Goal: Task Accomplishment & Management: Use online tool/utility

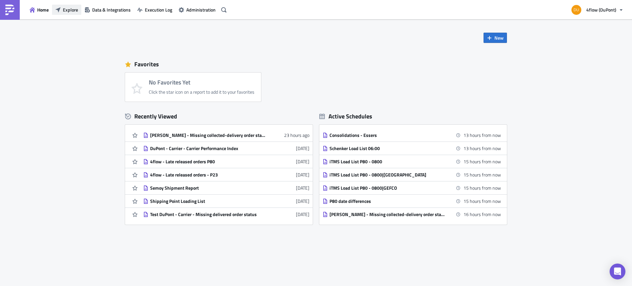
click at [63, 11] on span "Explore" at bounding box center [70, 9] width 15 height 7
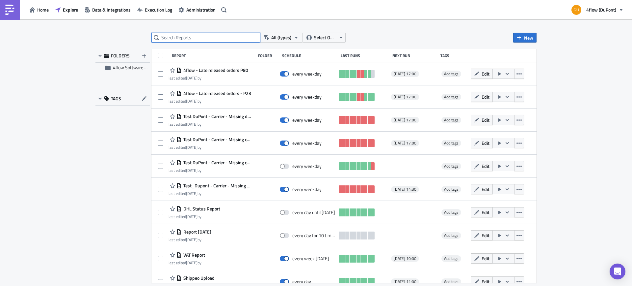
click at [201, 41] on input "text" at bounding box center [205, 38] width 109 height 10
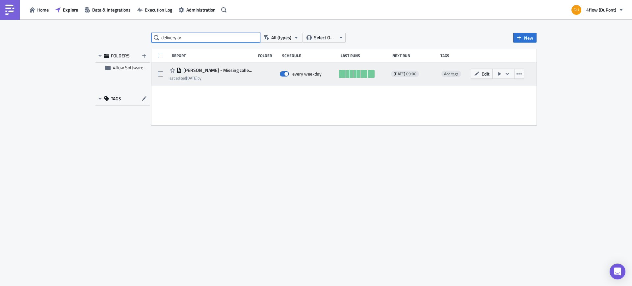
type input "delivery or"
click at [221, 70] on span "[PERSON_NAME] - Missing collected-delivery order status" at bounding box center [217, 70] width 70 height 6
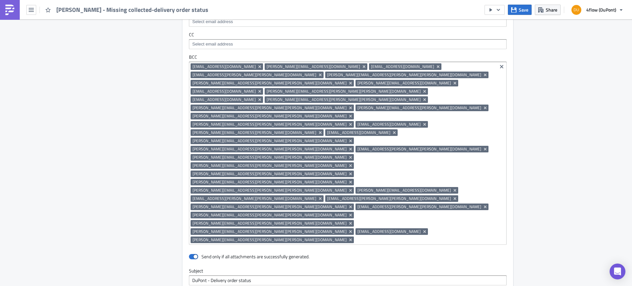
scroll to position [472, 0]
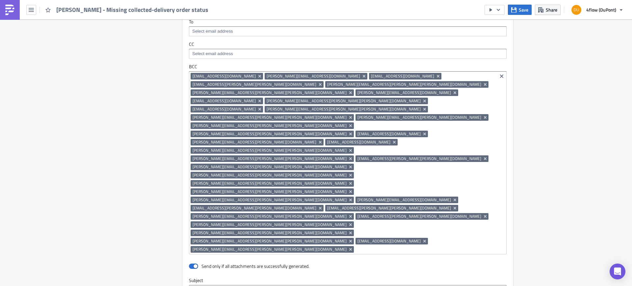
click at [356, 246] on input at bounding box center [426, 249] width 140 height 7
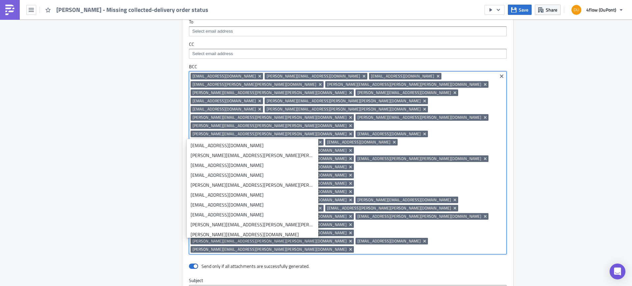
paste input "[PERSON_NAME][EMAIL_ADDRESS][DOMAIN_NAME]"
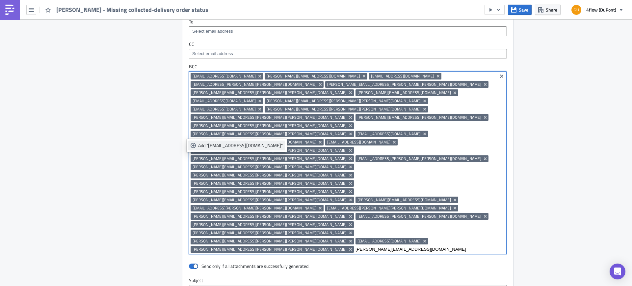
type input "[PERSON_NAME][EMAIL_ADDRESS][DOMAIN_NAME]"
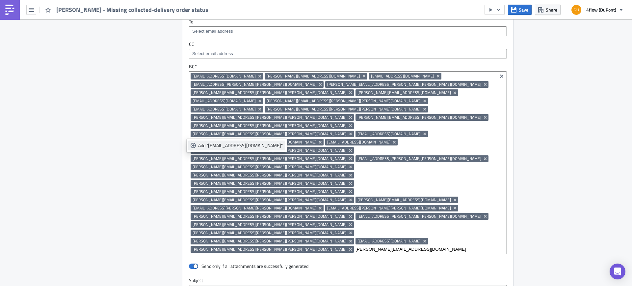
click at [262, 148] on div "Add "[EMAIL_ADDRESS][DOMAIN_NAME]"" at bounding box center [240, 145] width 85 height 7
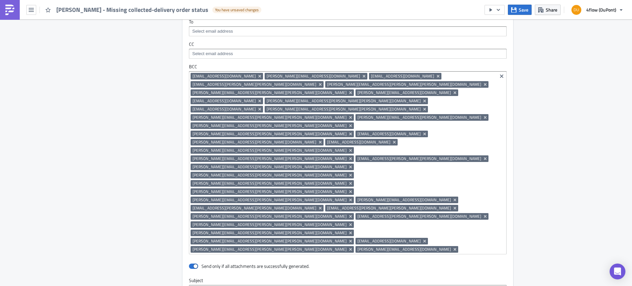
click at [558, 175] on div "Execution Log Edit " [PERSON_NAME] - Missing collected-delivery order status " …" at bounding box center [316, 57] width 632 height 1019
click at [520, 10] on span "Save" at bounding box center [524, 9] width 10 height 7
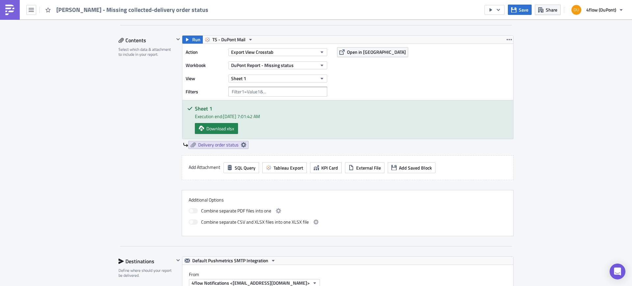
scroll to position [0, 0]
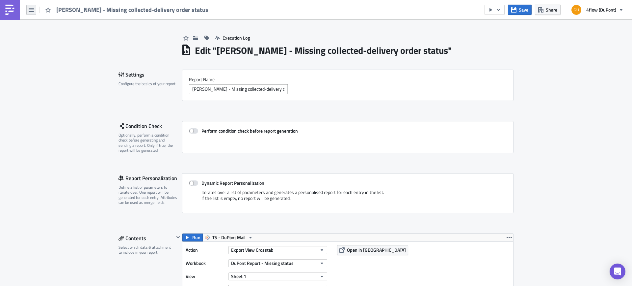
click at [30, 13] on button "button" at bounding box center [31, 10] width 10 height 10
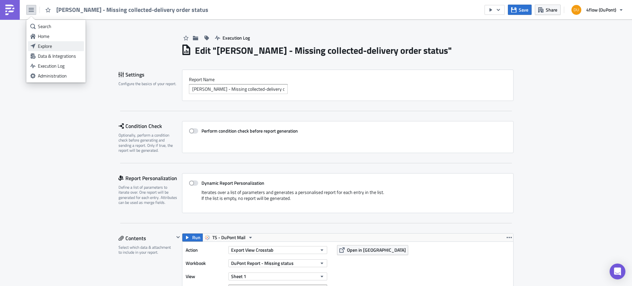
click at [43, 45] on div "Explore" at bounding box center [60, 46] width 44 height 7
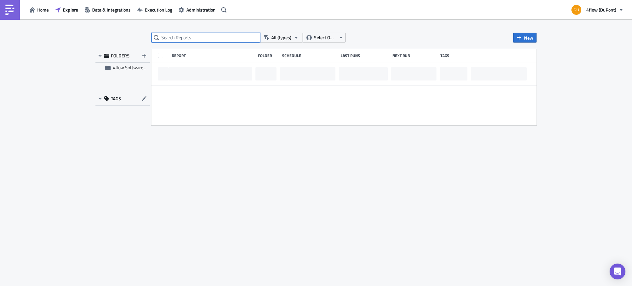
click at [182, 36] on input "text" at bounding box center [205, 38] width 109 height 10
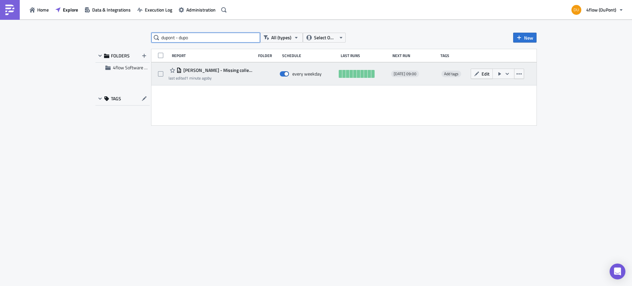
type input "dupont - dupo"
click at [231, 70] on span "[PERSON_NAME] - Missing collected-delivery order status" at bounding box center [217, 70] width 70 height 6
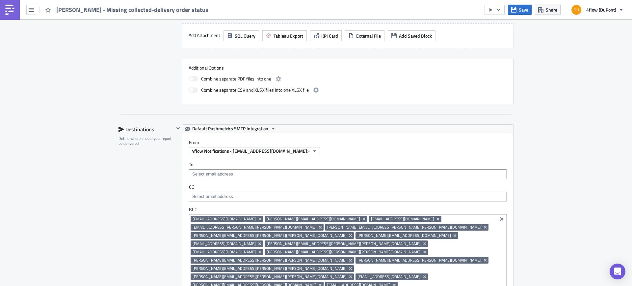
scroll to position [527, 0]
